Goal: Communication & Community: Answer question/provide support

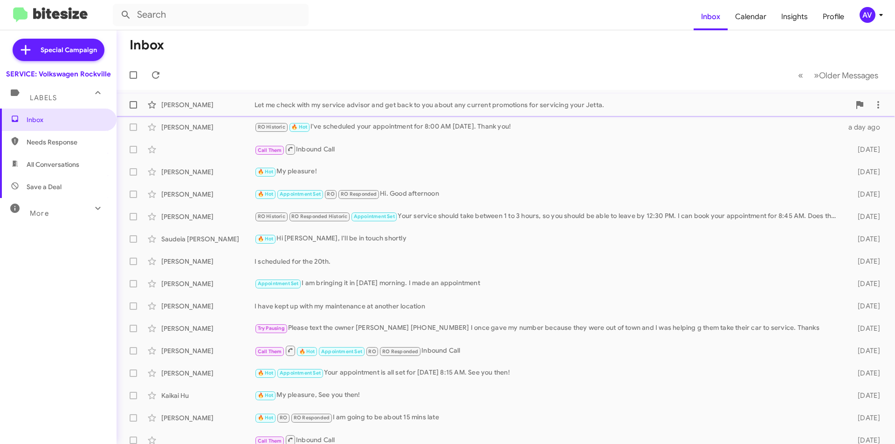
click at [316, 104] on div "Let me check with my service advisor and get back to you about any current prom…" at bounding box center [553, 104] width 596 height 9
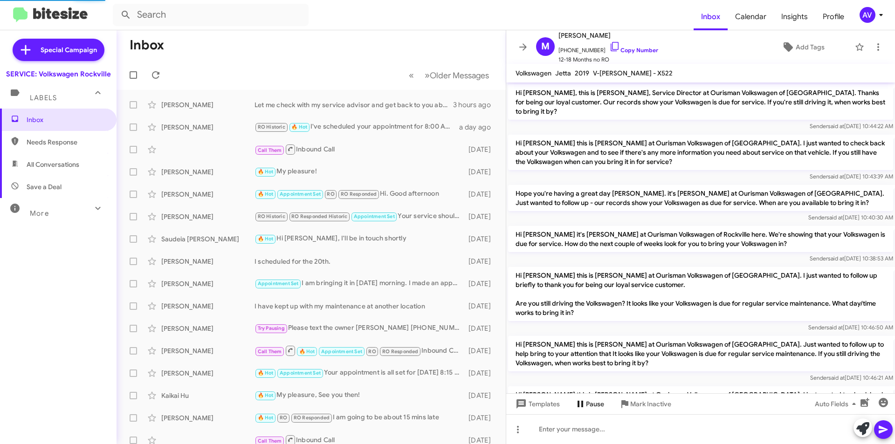
scroll to position [160, 0]
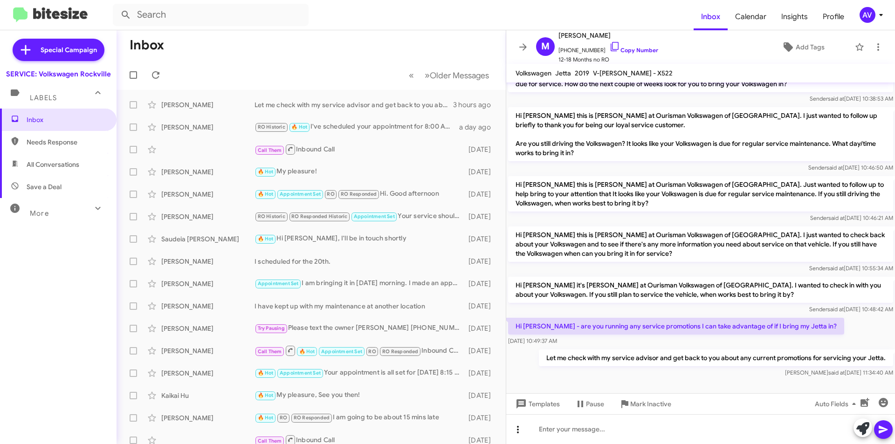
click at [522, 429] on icon at bounding box center [517, 429] width 11 height 11
click at [527, 404] on button "note" at bounding box center [538, 405] width 58 height 22
click at [580, 435] on div at bounding box center [700, 429] width 389 height 30
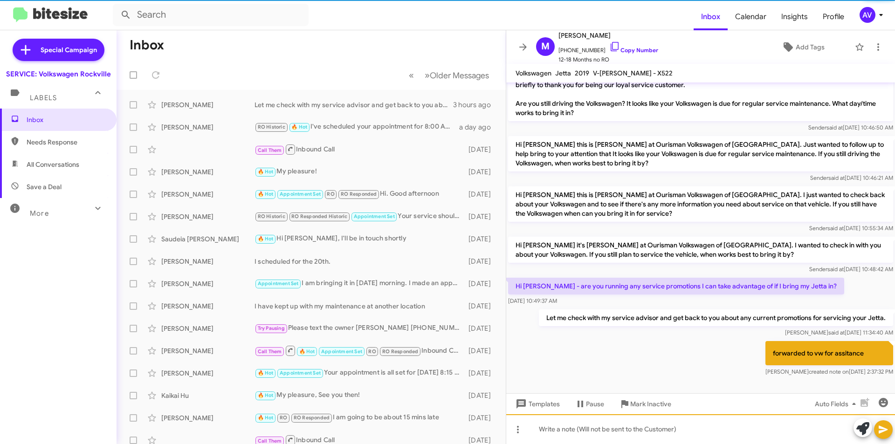
scroll to position [201, 0]
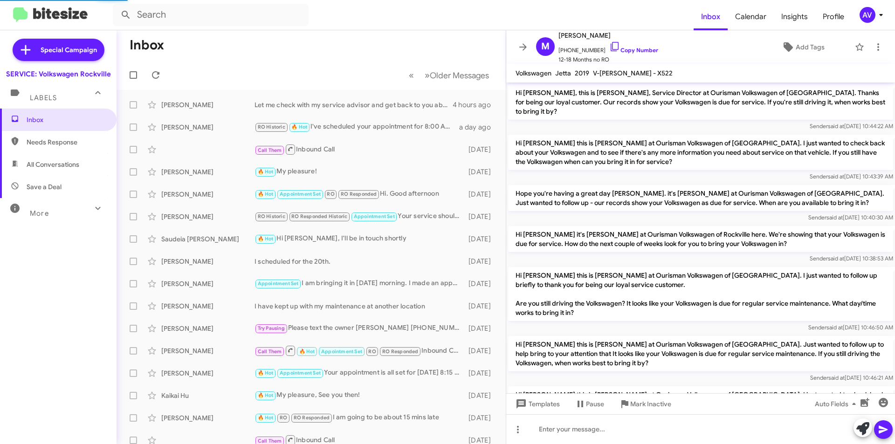
scroll to position [183, 0]
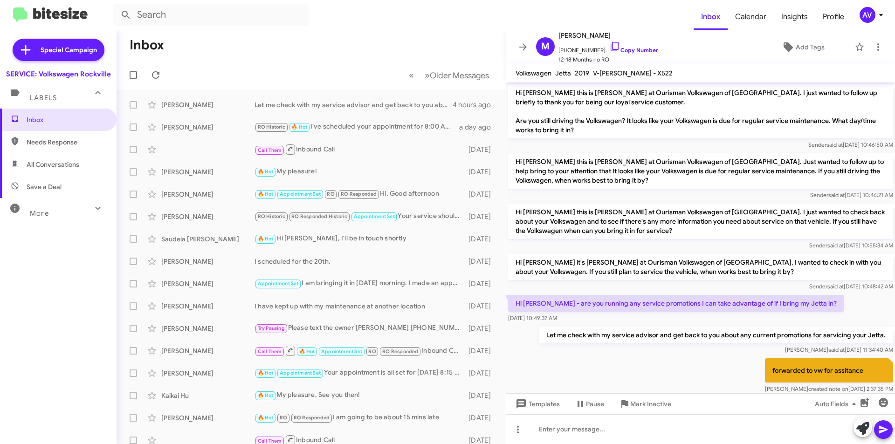
click at [859, 12] on span "AV" at bounding box center [873, 15] width 28 height 16
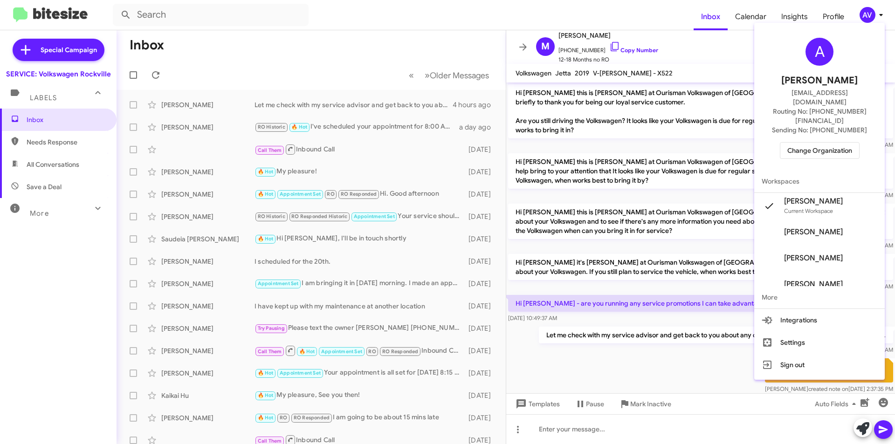
click at [843, 143] on span "Change Organization" at bounding box center [819, 151] width 65 height 16
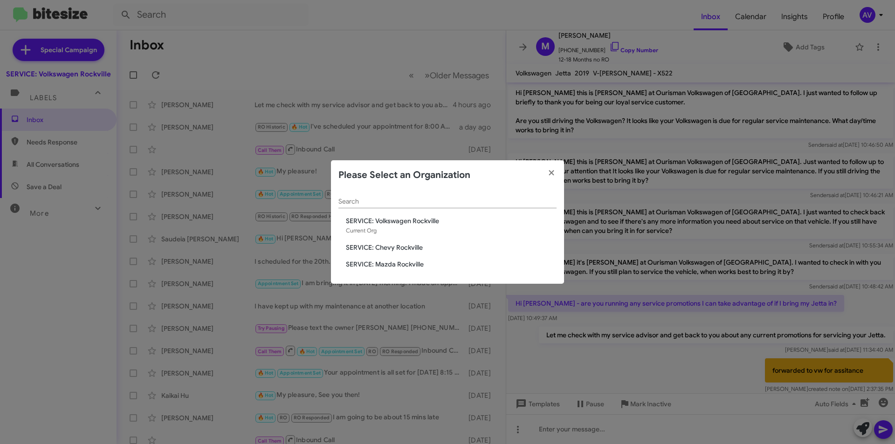
click at [404, 243] on span "SERVICE: Chevy Rockville" at bounding box center [451, 247] width 211 height 9
